Goal: Contribute content

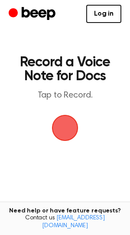
click at [61, 133] on span "button" at bounding box center [65, 128] width 24 height 24
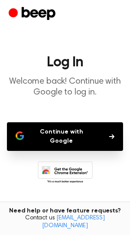
click at [61, 133] on button "Continue with Google" at bounding box center [65, 136] width 116 height 29
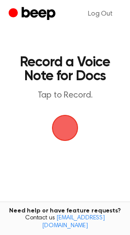
click at [58, 133] on span "button" at bounding box center [65, 128] width 24 height 24
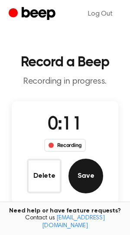
click at [81, 178] on button "Save" at bounding box center [85, 175] width 35 height 35
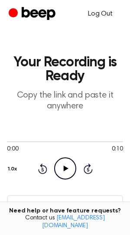
click at [103, 15] on link "Log Out" at bounding box center [100, 13] width 42 height 21
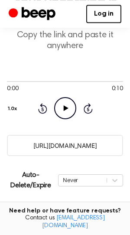
scroll to position [61, 0]
